Goal: Task Accomplishment & Management: Manage account settings

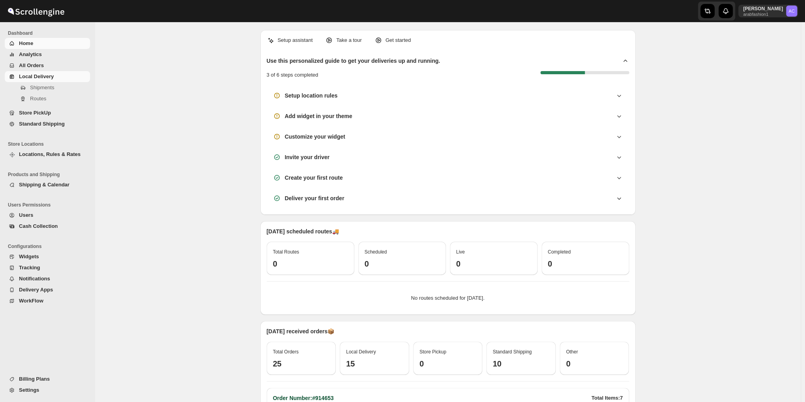
click at [54, 79] on span "Local Delivery" at bounding box center [53, 77] width 69 height 8
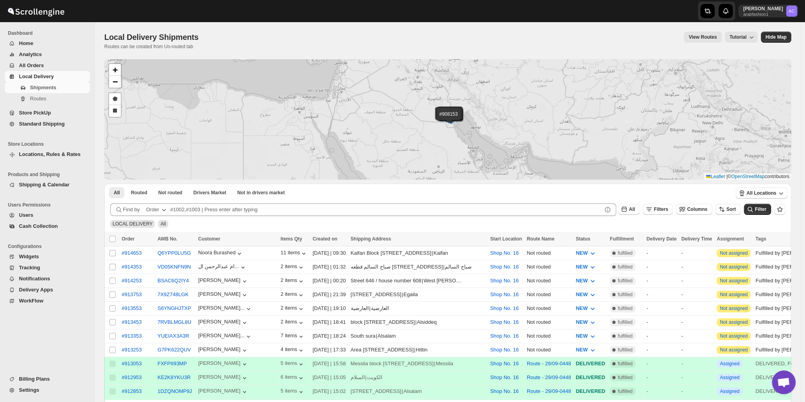
click at [168, 66] on div "#914653 #914353 #914253 #913753 #913553 #913453 #913353 #913253 #913053 #912953…" at bounding box center [447, 119] width 687 height 120
click at [175, 192] on span "Not routed" at bounding box center [170, 192] width 24 height 6
click at [114, 236] on input "Select all shipments" at bounding box center [112, 239] width 6 height 6
checkbox input "true"
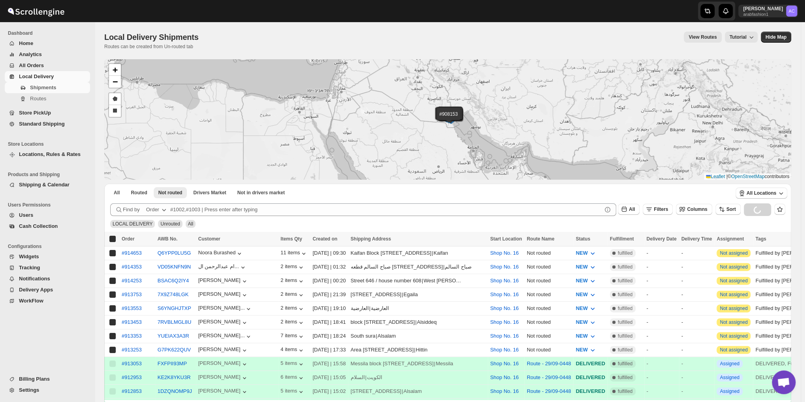
checkbox input "true"
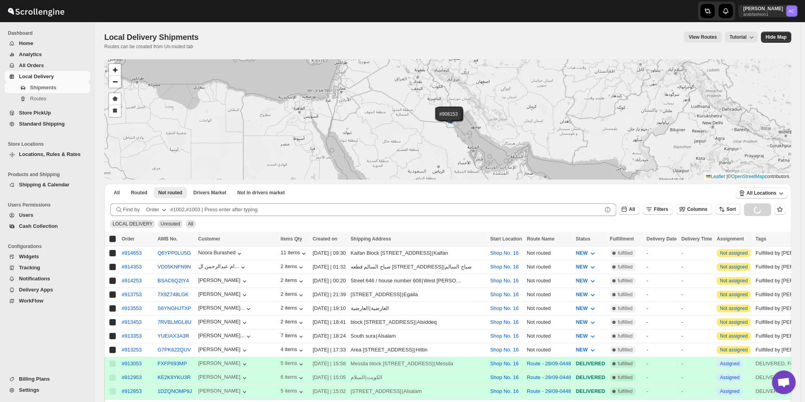
checkbox input "true"
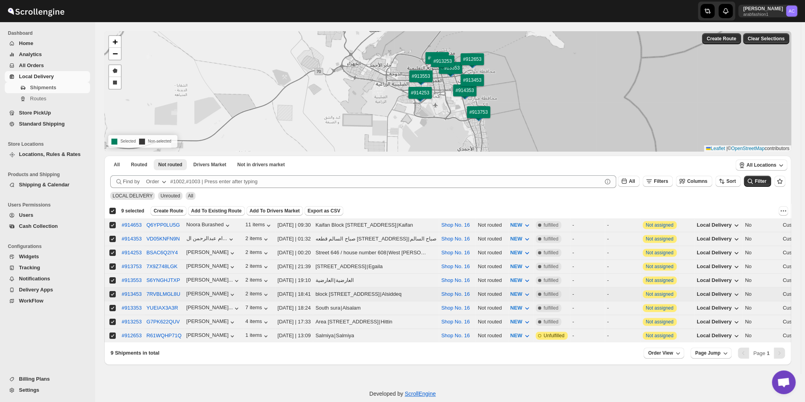
scroll to position [39, 0]
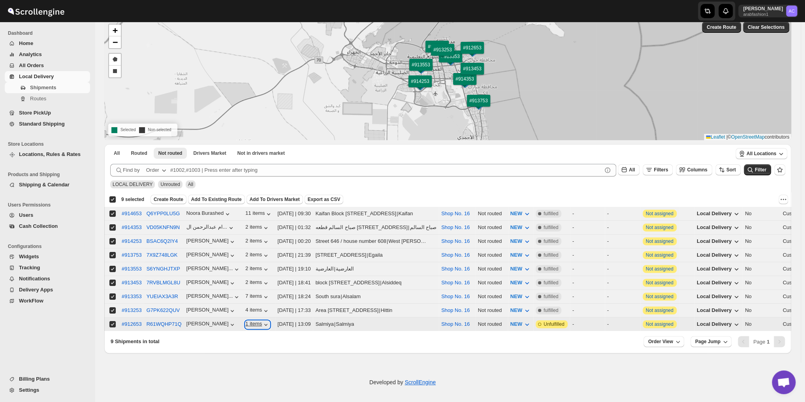
click at [262, 321] on icon "button" at bounding box center [266, 325] width 8 height 8
click at [114, 321] on input "Select shipment" at bounding box center [112, 324] width 6 height 6
checkbox input "false"
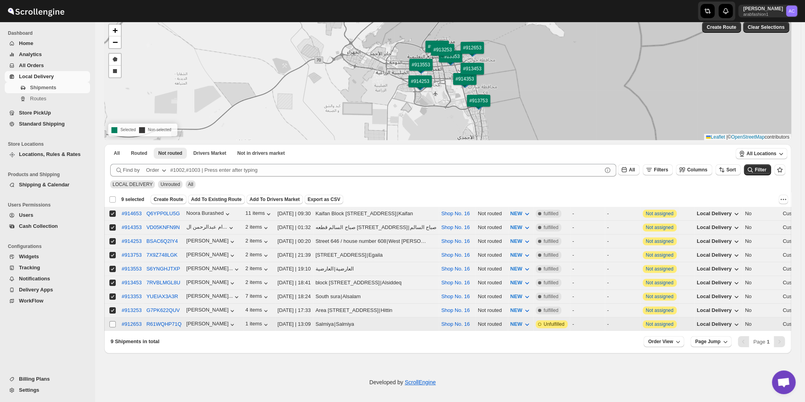
checkbox input "false"
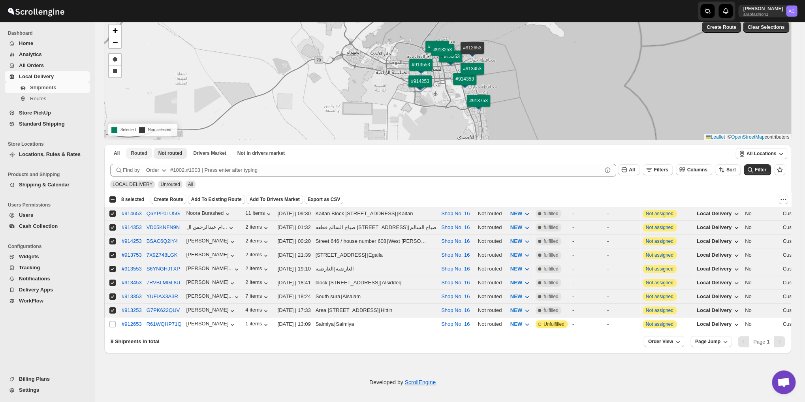
click at [141, 154] on span "Routed" at bounding box center [139, 153] width 16 height 6
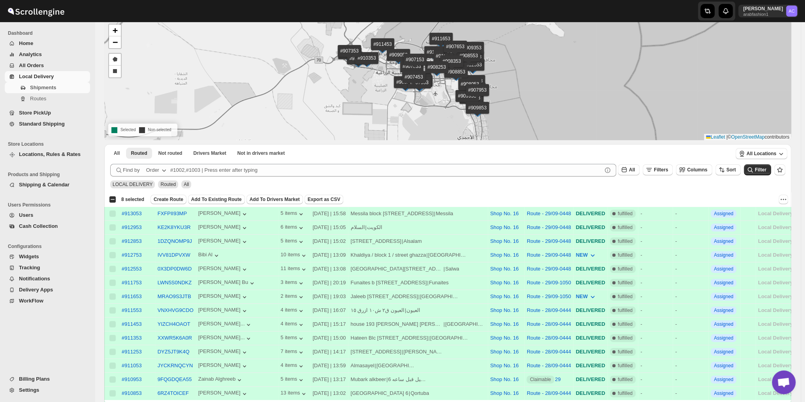
click at [112, 199] on div "Select all 40 shipments 8 selected" at bounding box center [126, 199] width 35 height 7
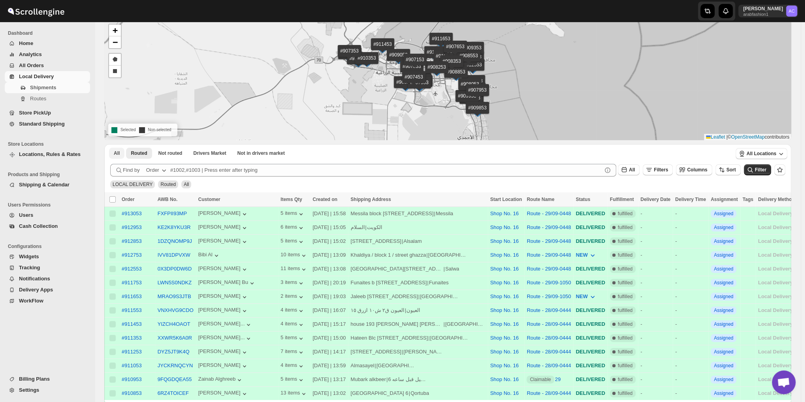
click at [113, 150] on button "All" at bounding box center [116, 153] width 15 height 11
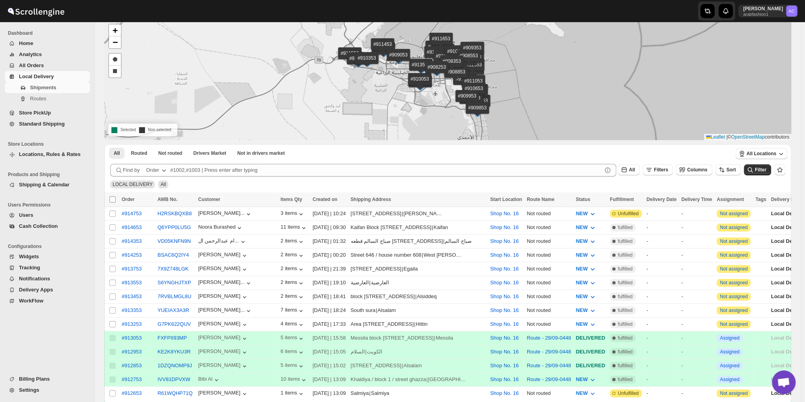
click at [113, 198] on input "Select all shipments" at bounding box center [112, 199] width 6 height 6
checkbox input "true"
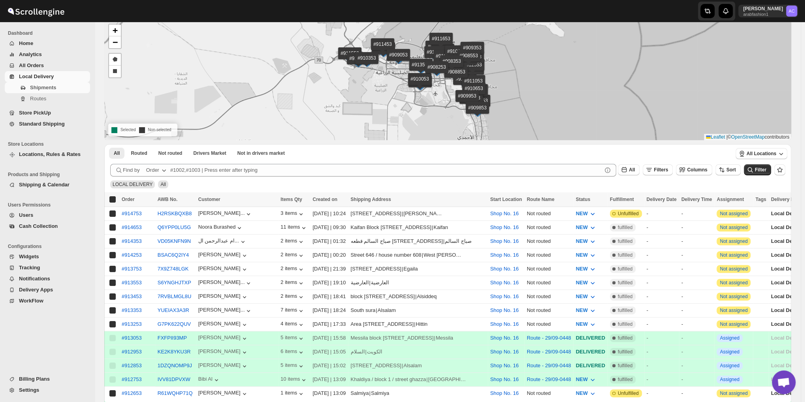
checkbox input "true"
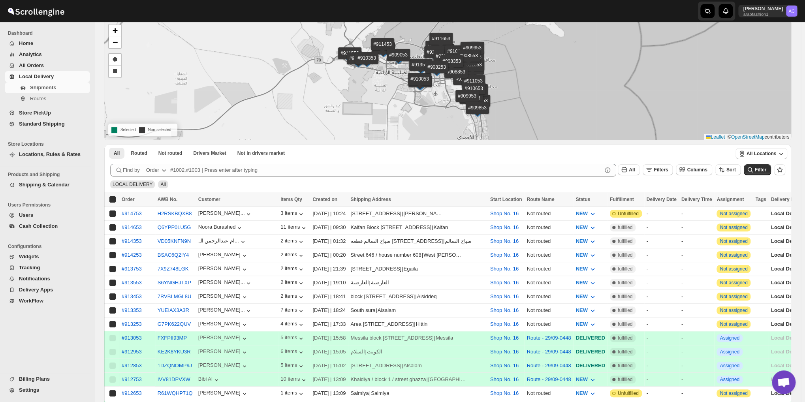
checkbox input "true"
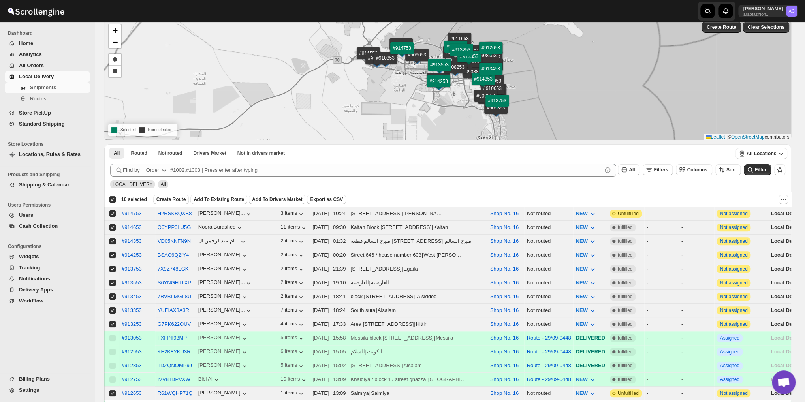
click at [113, 198] on div "Deselect all 10 shipments 10 selected" at bounding box center [128, 199] width 38 height 7
checkbox input "false"
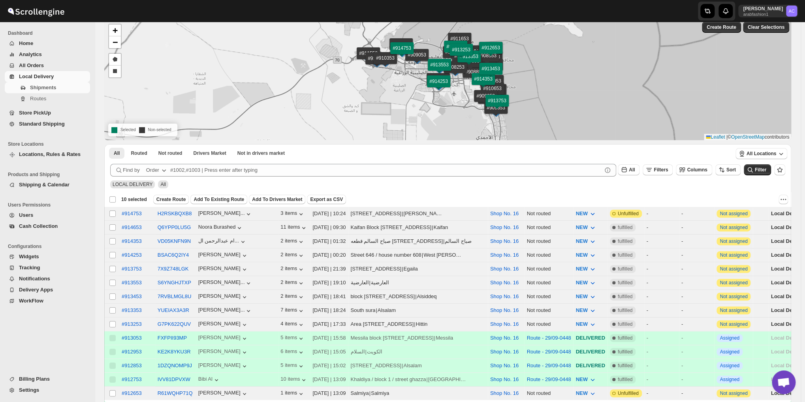
checkbox input "false"
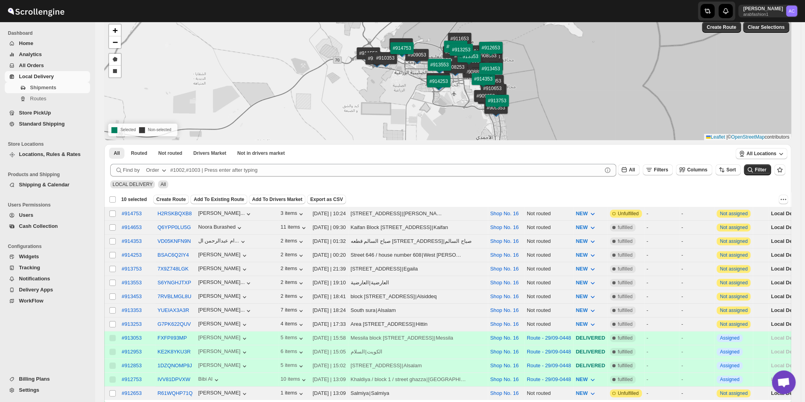
checkbox input "false"
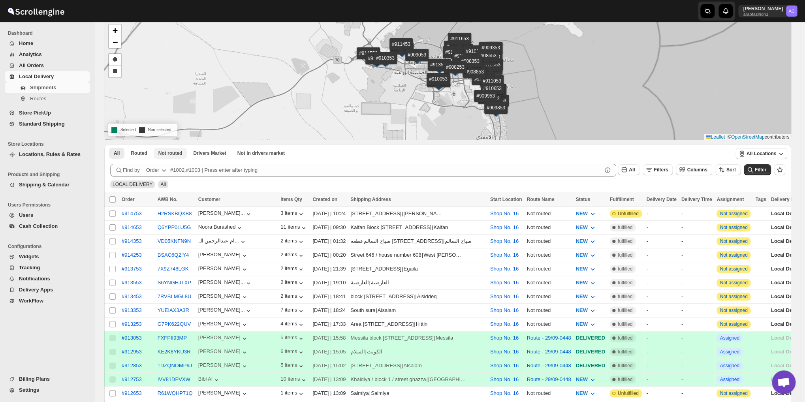
click at [167, 154] on span "Not routed" at bounding box center [170, 153] width 24 height 6
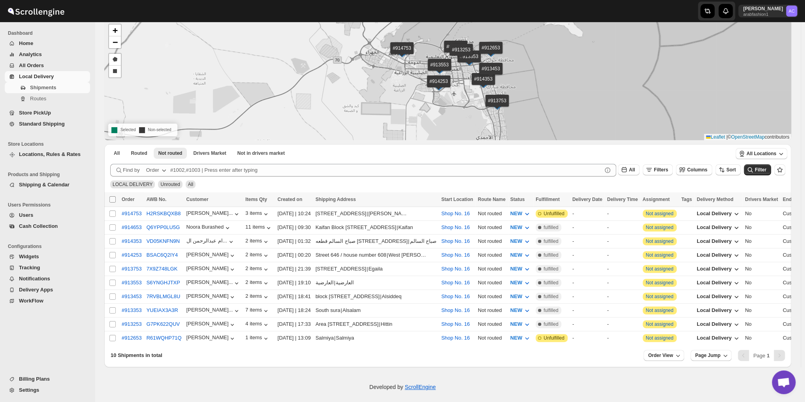
click at [113, 197] on input "Select all shipments" at bounding box center [112, 199] width 6 height 6
checkbox input "true"
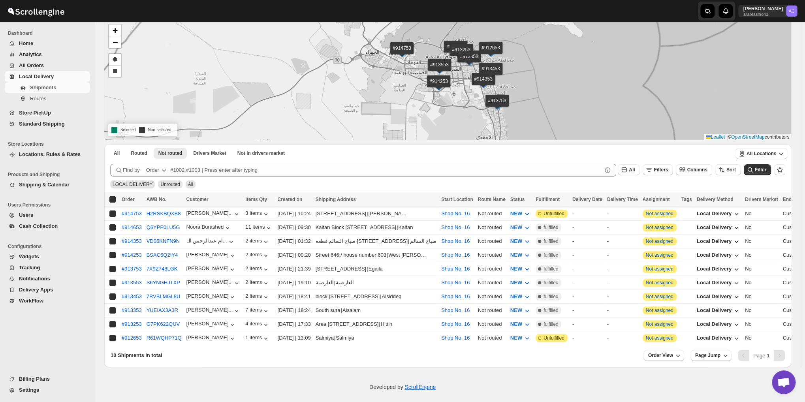
checkbox input "true"
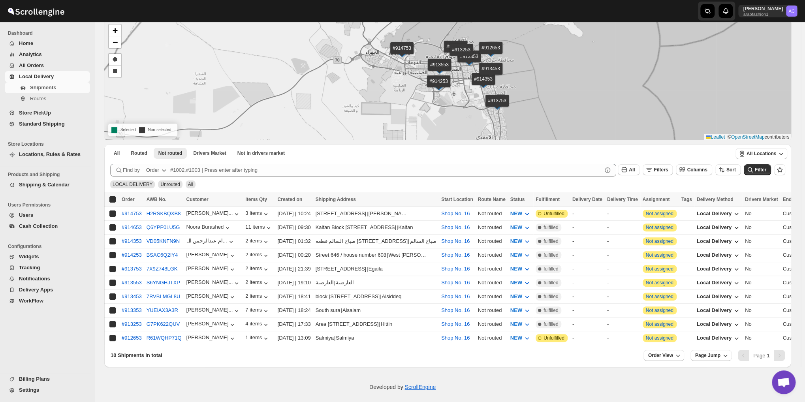
checkbox input "true"
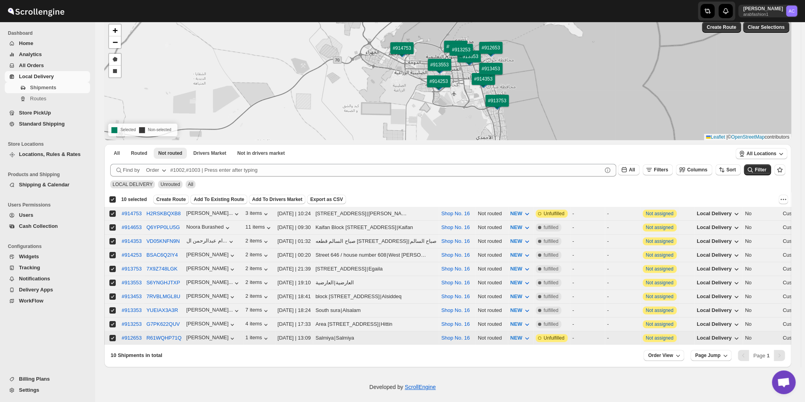
click at [111, 335] on input "Select shipment" at bounding box center [112, 338] width 6 height 6
checkbox input "false"
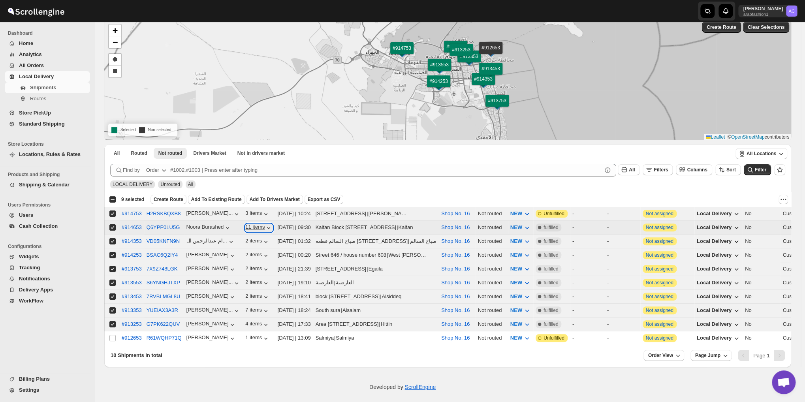
click at [265, 224] on icon "button" at bounding box center [269, 228] width 8 height 8
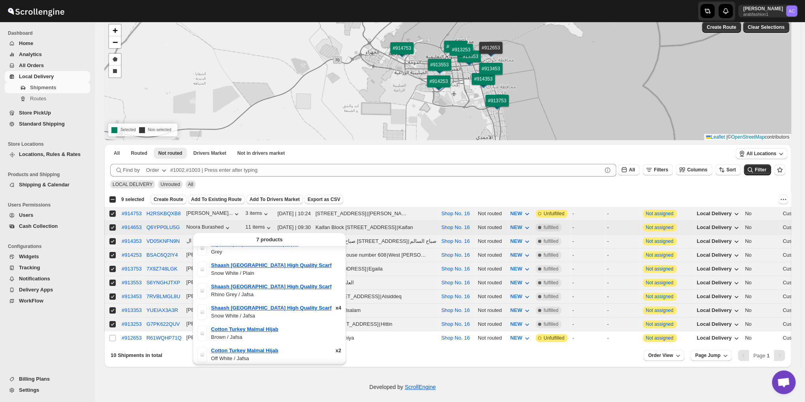
scroll to position [0, 0]
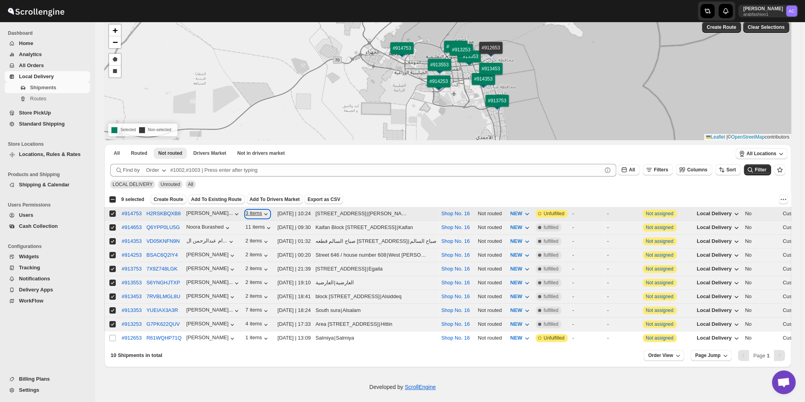
click at [264, 213] on icon "button" at bounding box center [265, 214] width 3 height 2
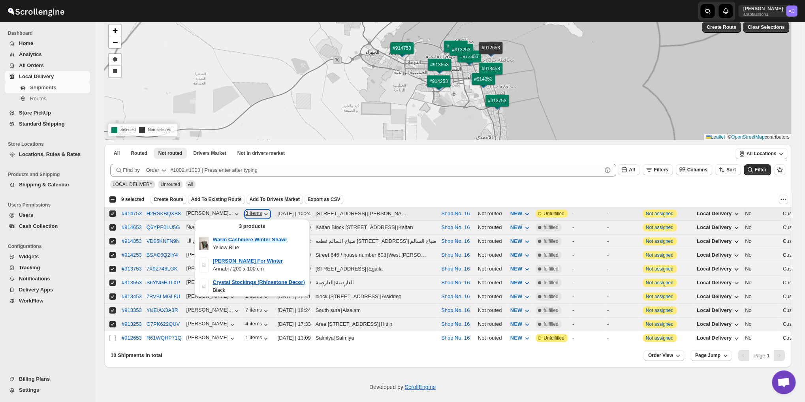
click at [262, 212] on icon "button" at bounding box center [266, 214] width 8 height 8
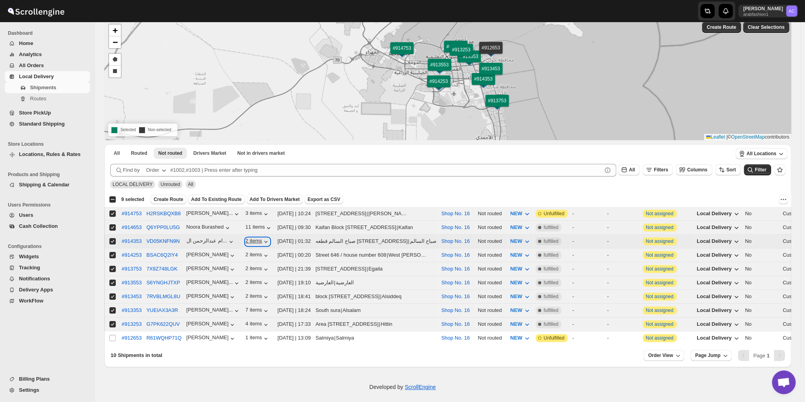
click at [262, 238] on icon "button" at bounding box center [266, 242] width 8 height 8
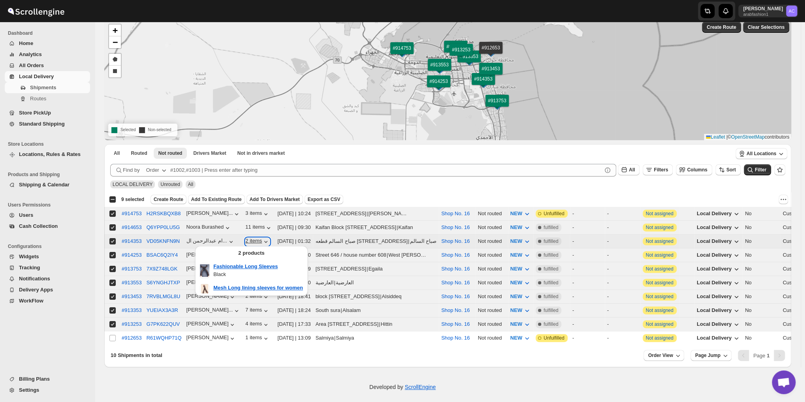
click at [262, 238] on icon "button" at bounding box center [266, 242] width 8 height 8
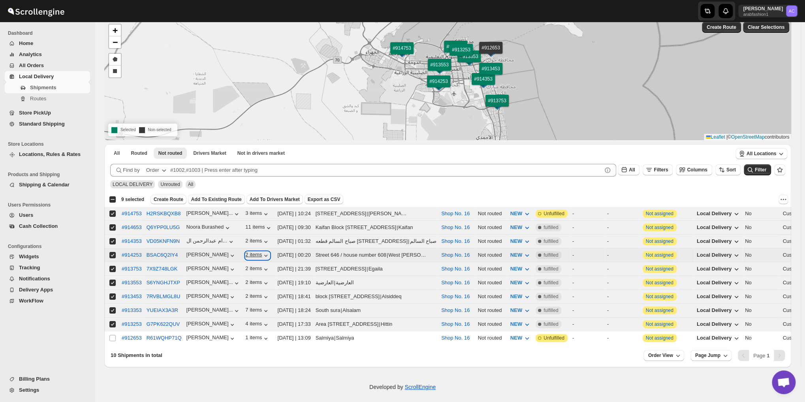
click at [264, 255] on icon "button" at bounding box center [265, 256] width 3 height 2
click at [262, 268] on icon "button" at bounding box center [266, 269] width 8 height 8
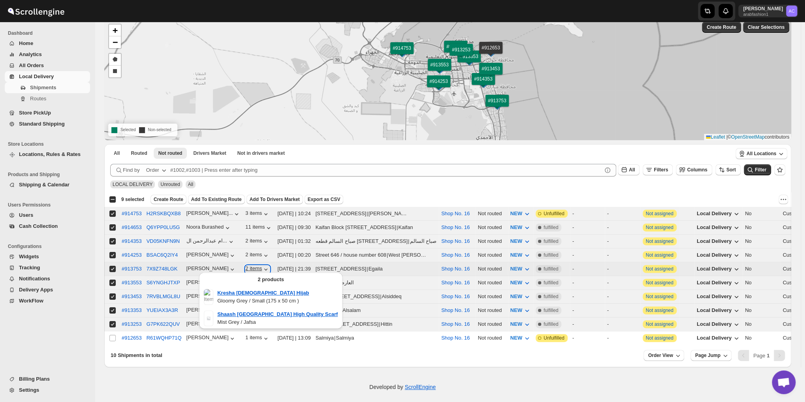
click at [262, 268] on icon "button" at bounding box center [266, 269] width 8 height 8
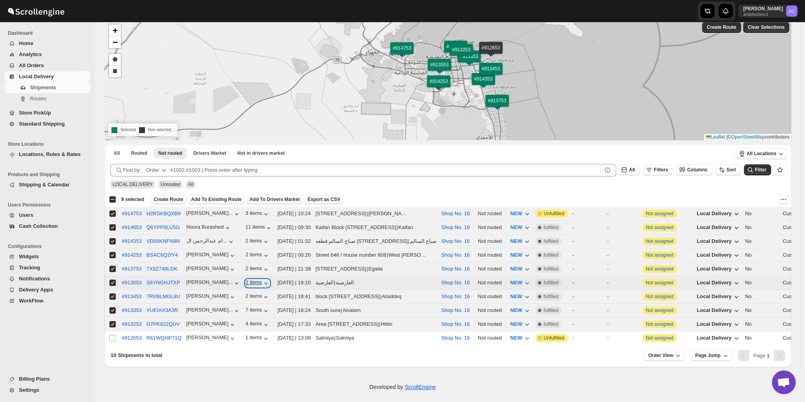
click at [264, 282] on icon "button" at bounding box center [265, 283] width 3 height 2
click at [262, 293] on icon "button" at bounding box center [266, 297] width 8 height 8
click at [262, 307] on icon "button" at bounding box center [266, 311] width 8 height 8
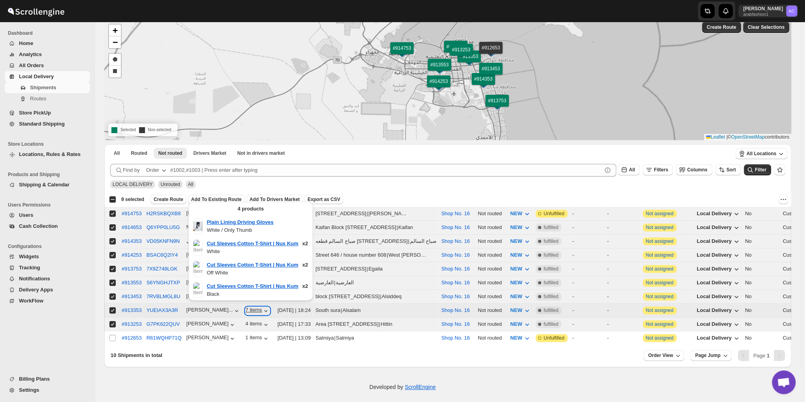
click at [262, 307] on icon "button" at bounding box center [266, 311] width 8 height 8
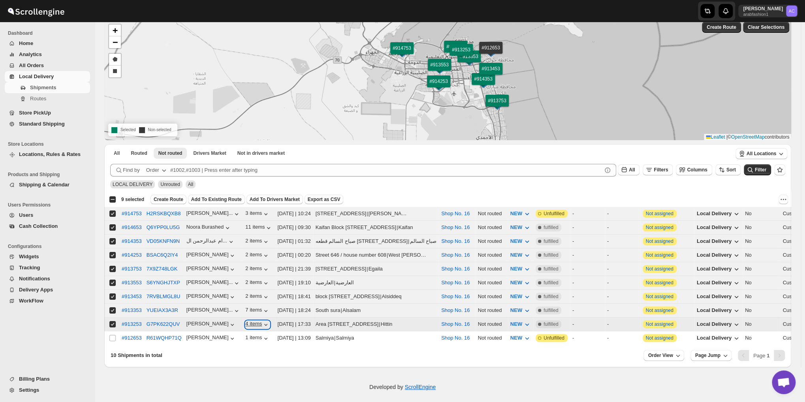
click at [262, 321] on icon "button" at bounding box center [266, 325] width 8 height 8
click at [262, 334] on icon "button" at bounding box center [266, 338] width 8 height 8
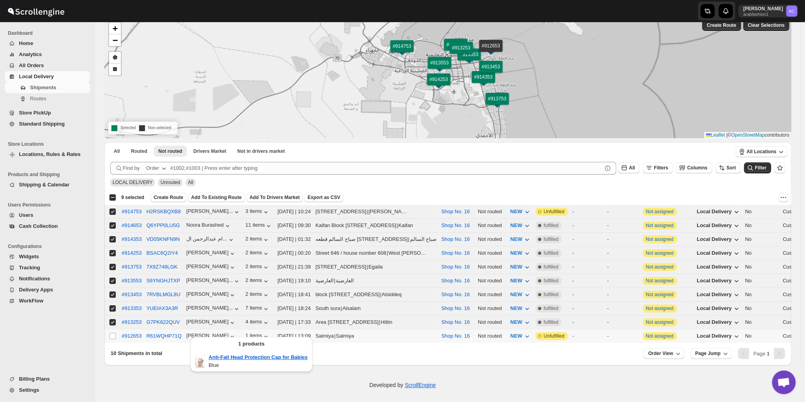
scroll to position [42, 0]
click at [113, 209] on input "Select shipment" at bounding box center [112, 211] width 6 height 6
checkbox input "false"
